Goal: Transaction & Acquisition: Download file/media

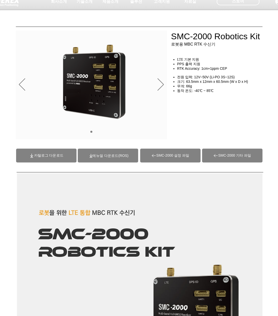
scroll to position [17, 0]
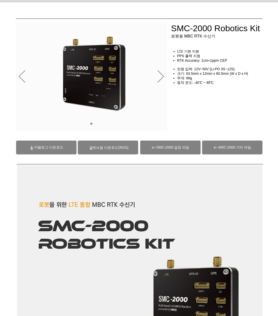
click at [111, 147] on span "(ROS)메뉴얼 다운로드" at bounding box center [110, 147] width 36 height 4
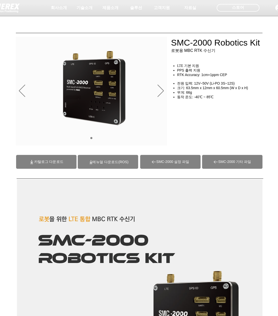
scroll to position [0, 0]
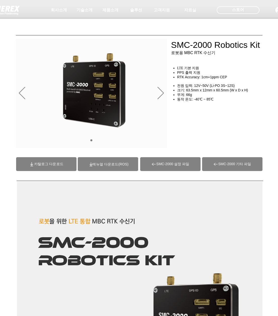
click at [59, 166] on span "카탈로그 다운로드" at bounding box center [46, 164] width 60 height 14
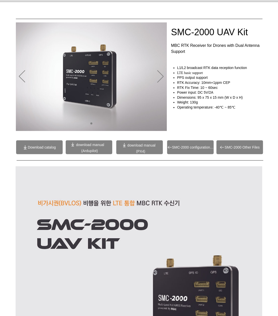
click at [185, 150] on span "SMC-2000 configuration file" at bounding box center [190, 147] width 47 height 14
click at [241, 149] on span "SMC-2000 Other Files" at bounding box center [239, 147] width 47 height 14
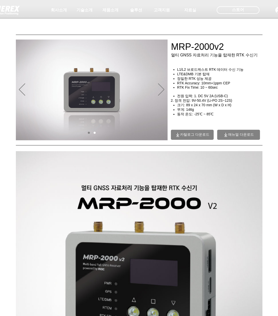
click at [246, 136] on span "매뉴얼 다운로드" at bounding box center [241, 134] width 26 height 5
click at [188, 133] on span "카탈로그 다운로드" at bounding box center [194, 134] width 29 height 5
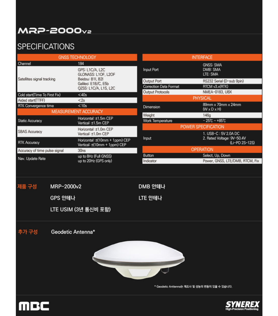
scroll to position [1551, 0]
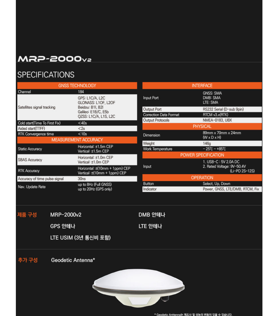
scroll to position [1585, 0]
